Goal: Information Seeking & Learning: Compare options

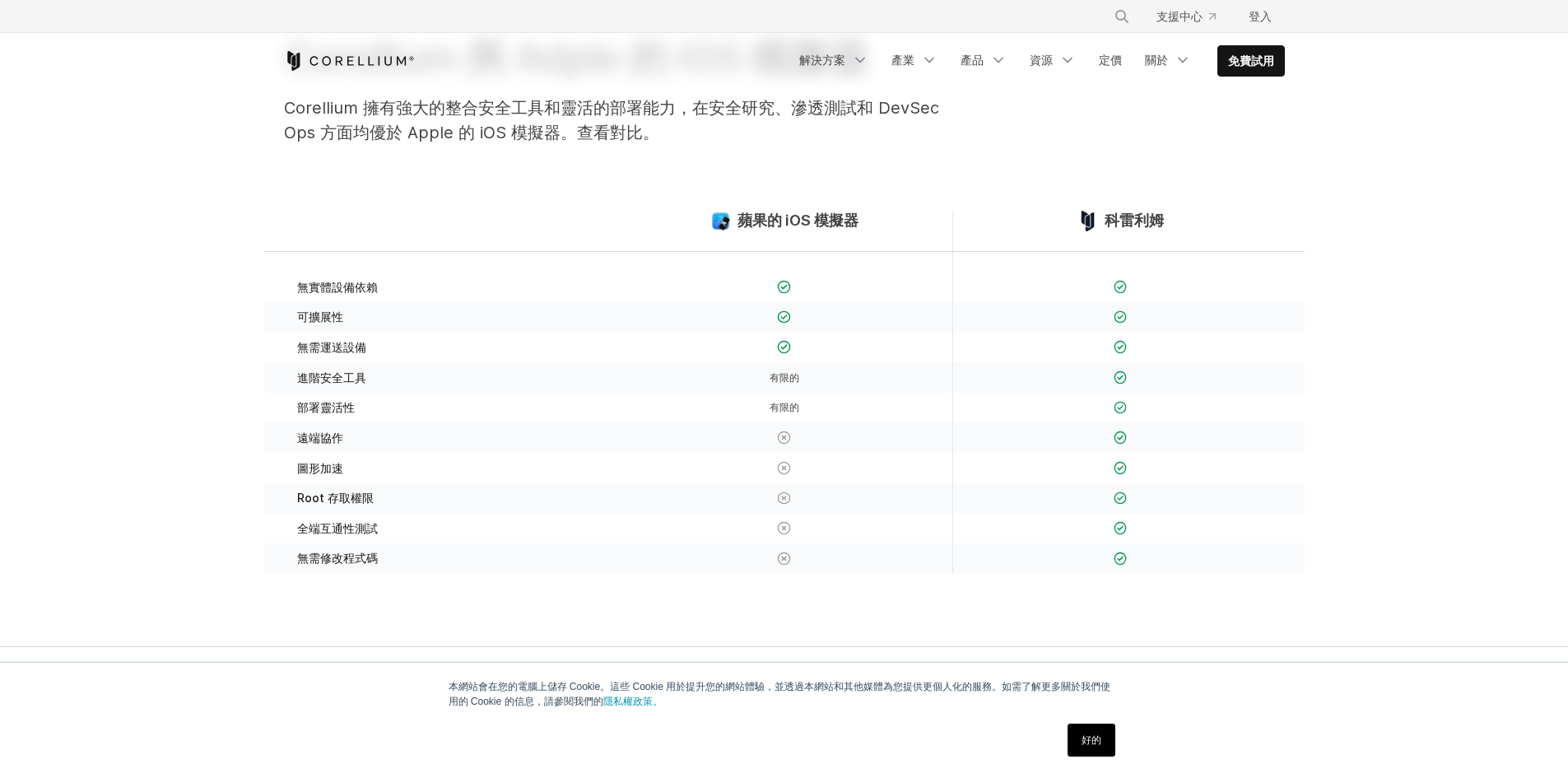
scroll to position [164, 0]
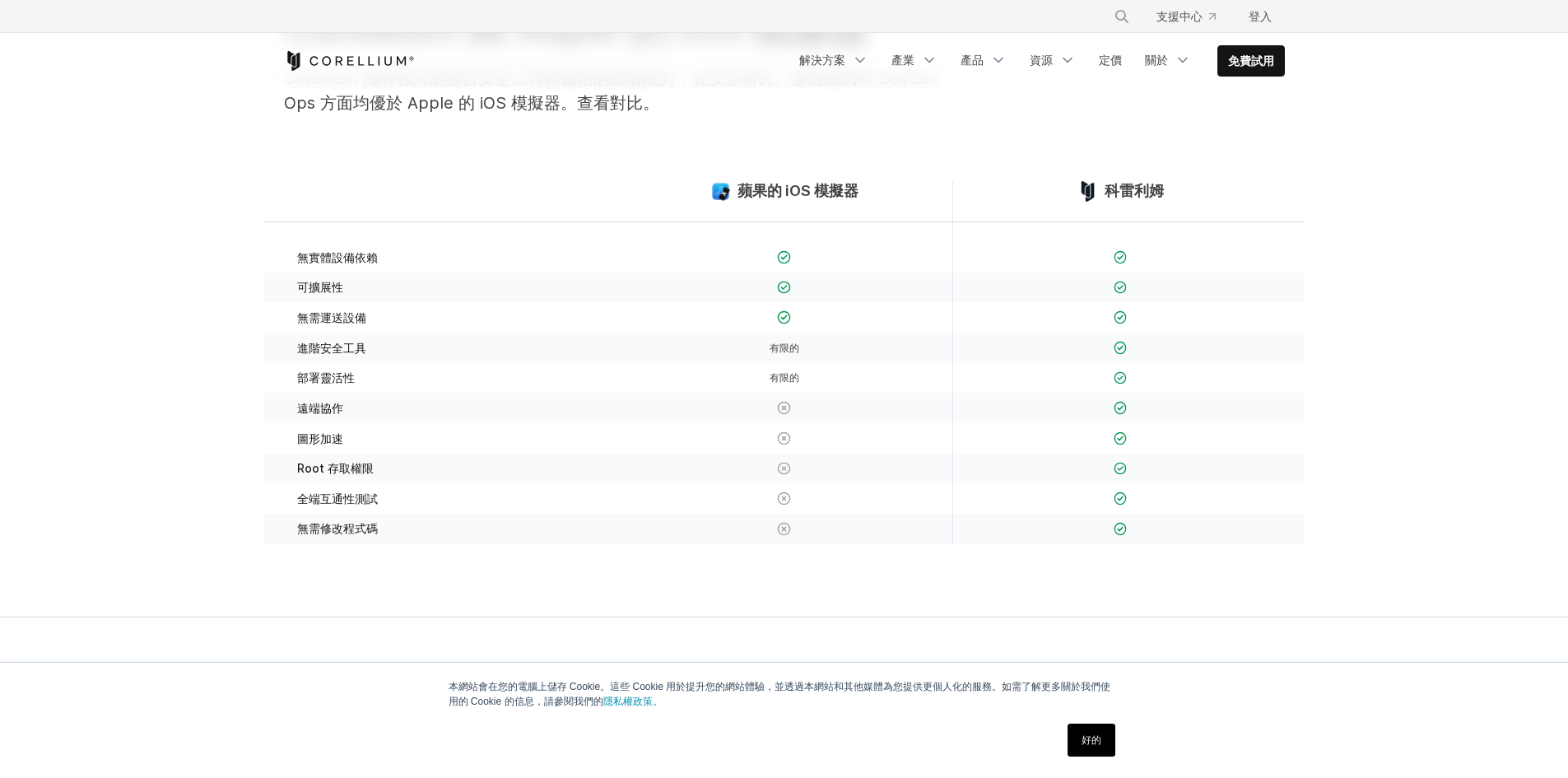
click at [1101, 751] on link "好的" at bounding box center [1091, 740] width 48 height 33
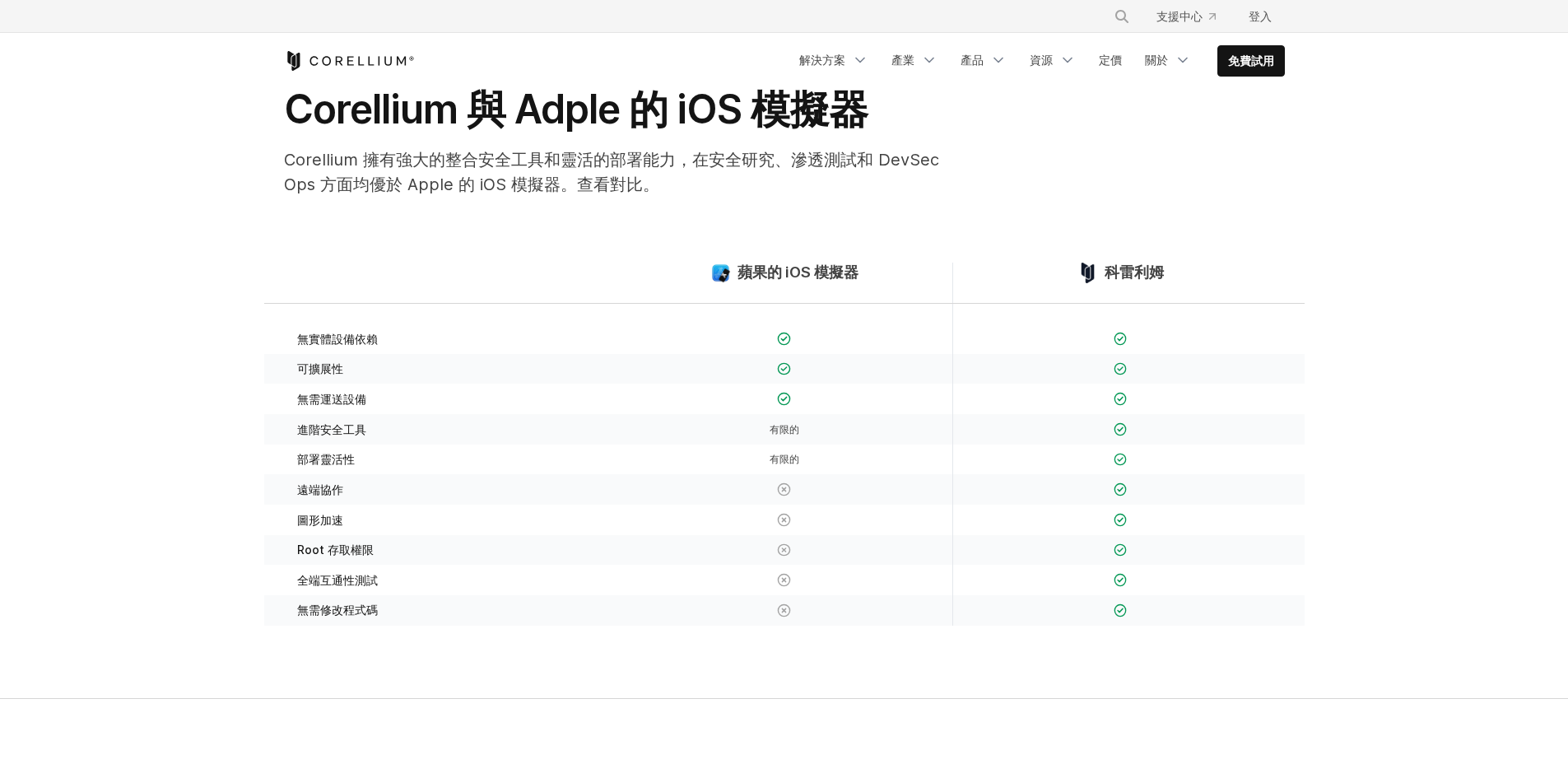
scroll to position [0, 0]
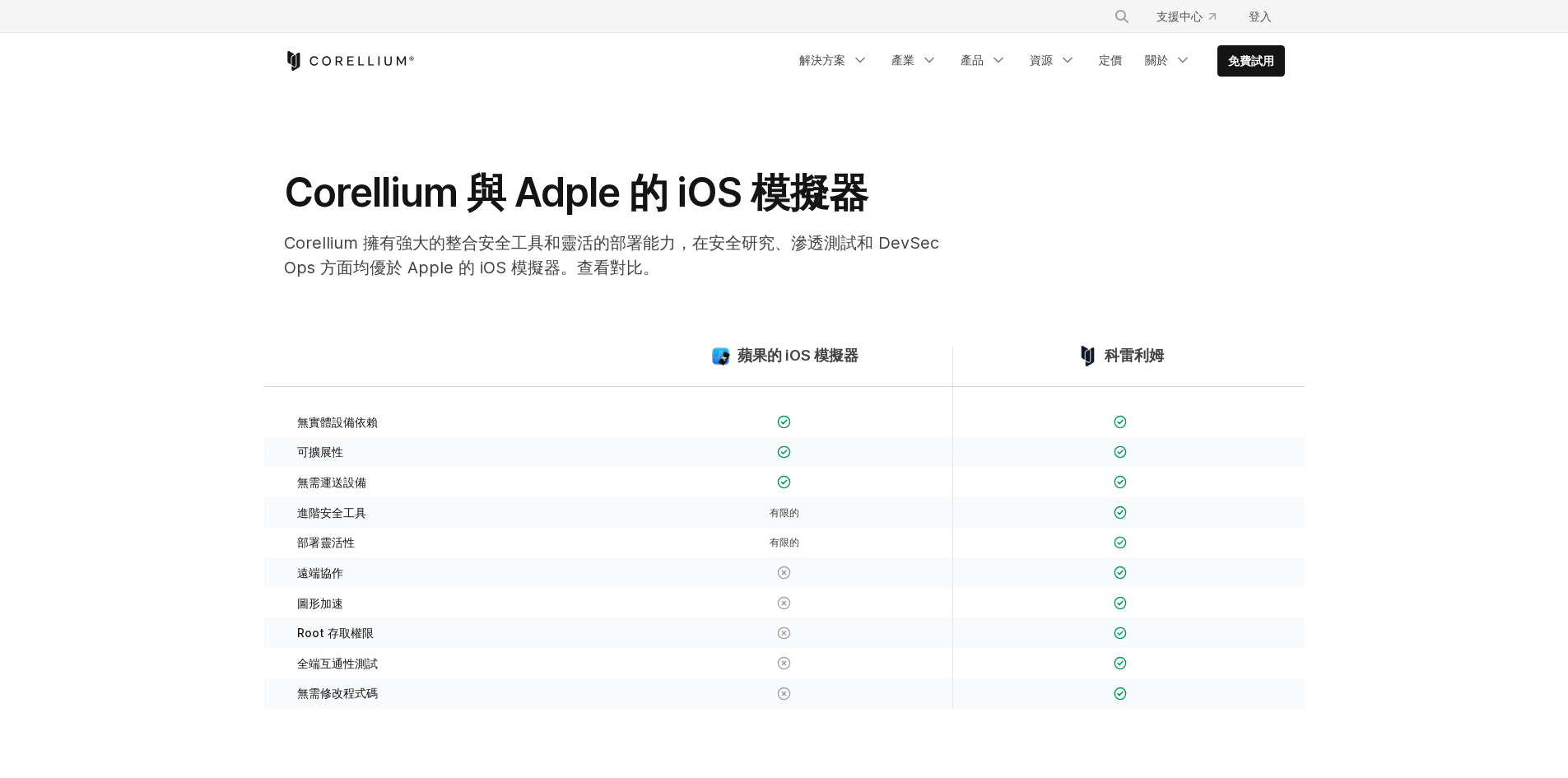
click at [1120, 365] on div "科雷利姆" at bounding box center [1120, 366] width 336 height 40
click at [889, 355] on div "蘋果的 iOS 模擬器" at bounding box center [784, 366] width 336 height 40
click at [881, 355] on div "蘋果的 iOS 模擬器" at bounding box center [784, 366] width 336 height 40
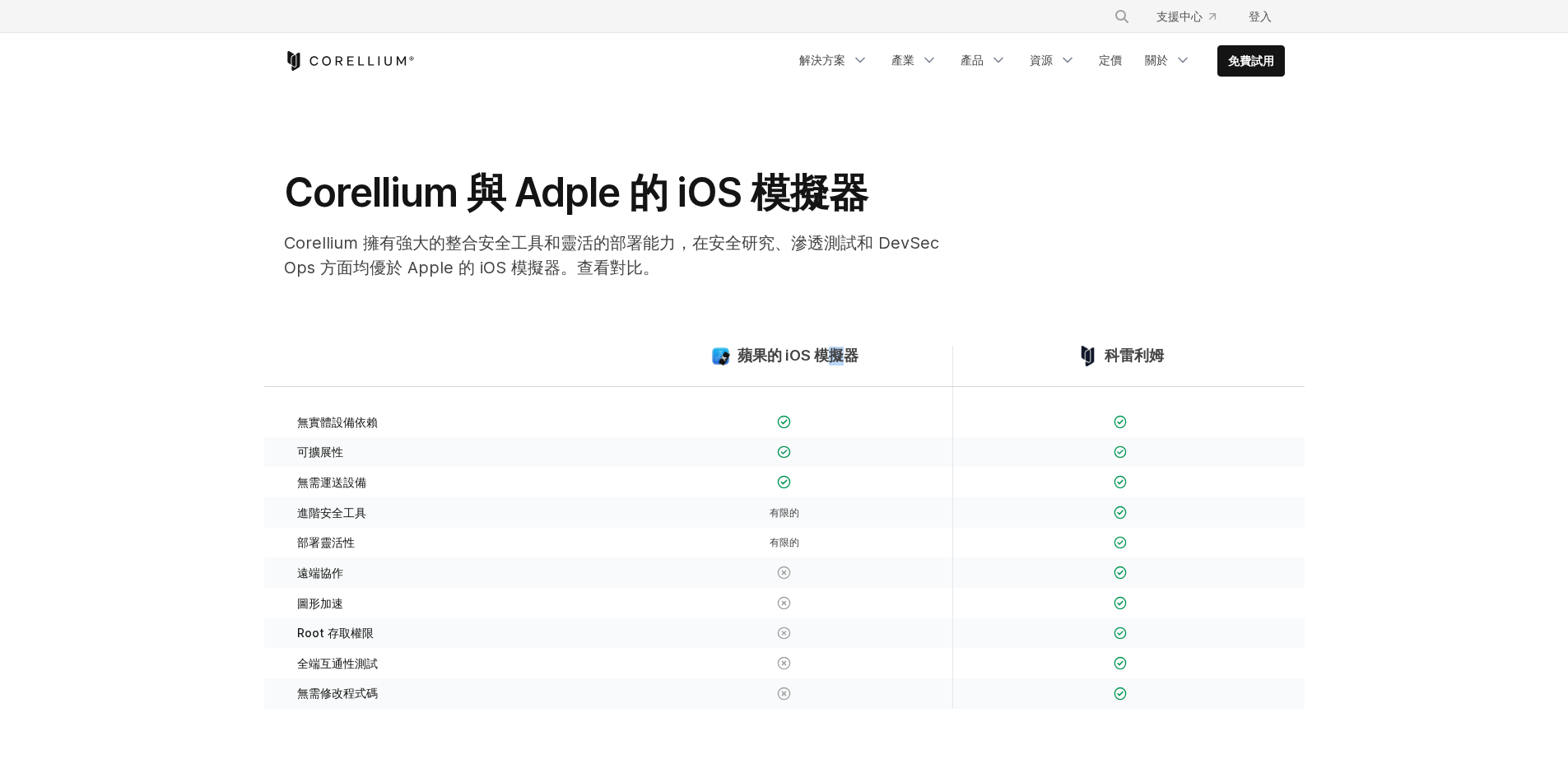
click at [826, 339] on section "蘋果的 iOS 模擬器 科雷利姆 無實體設備依賴 可擴展性" at bounding box center [784, 538] width 1568 height 489
click at [1267, 60] on font "免費試用" at bounding box center [1251, 60] width 46 height 14
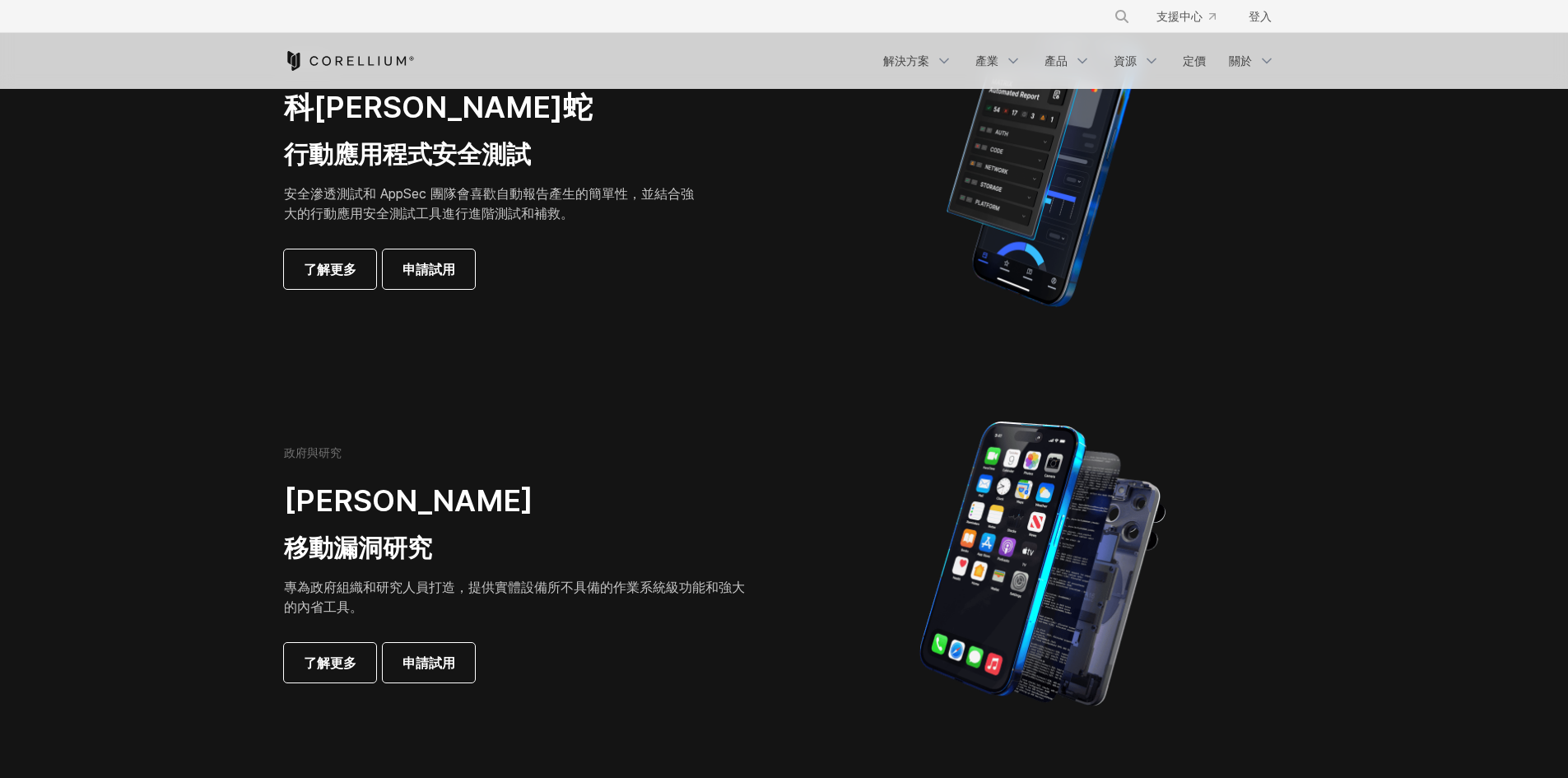
scroll to position [247, 0]
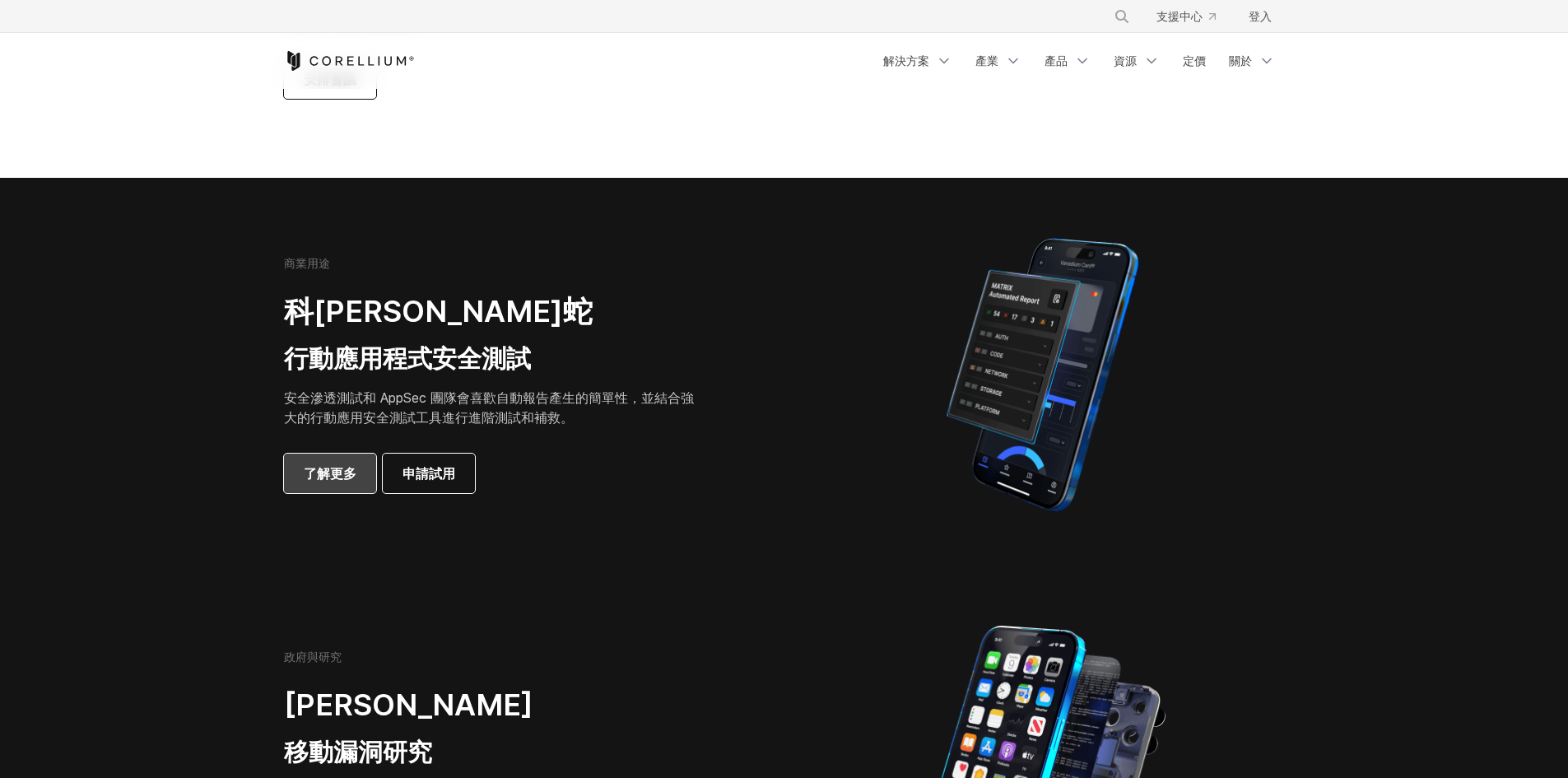
click at [346, 482] on font "了解更多" at bounding box center [330, 473] width 52 height 20
